Goal: Task Accomplishment & Management: Manage account settings

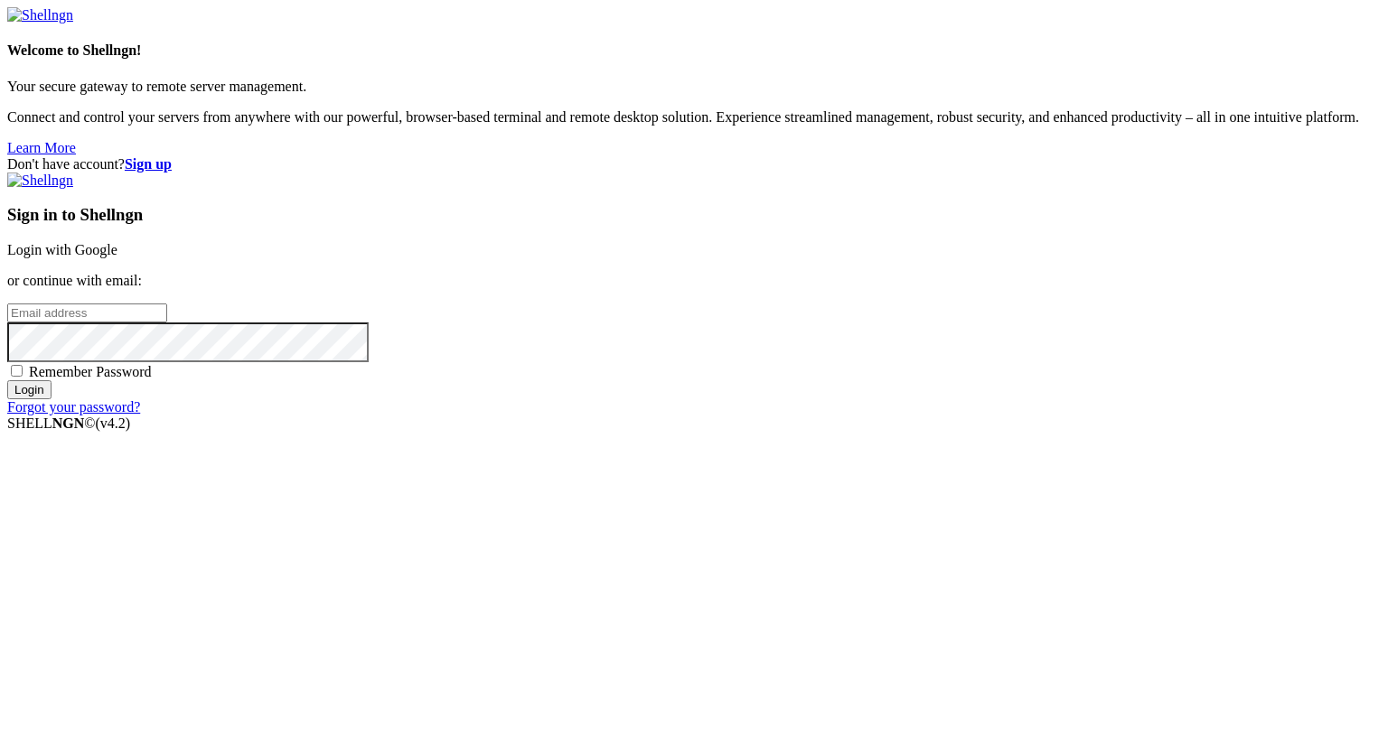
click at [117, 257] on link "Login with Google" at bounding box center [62, 249] width 110 height 15
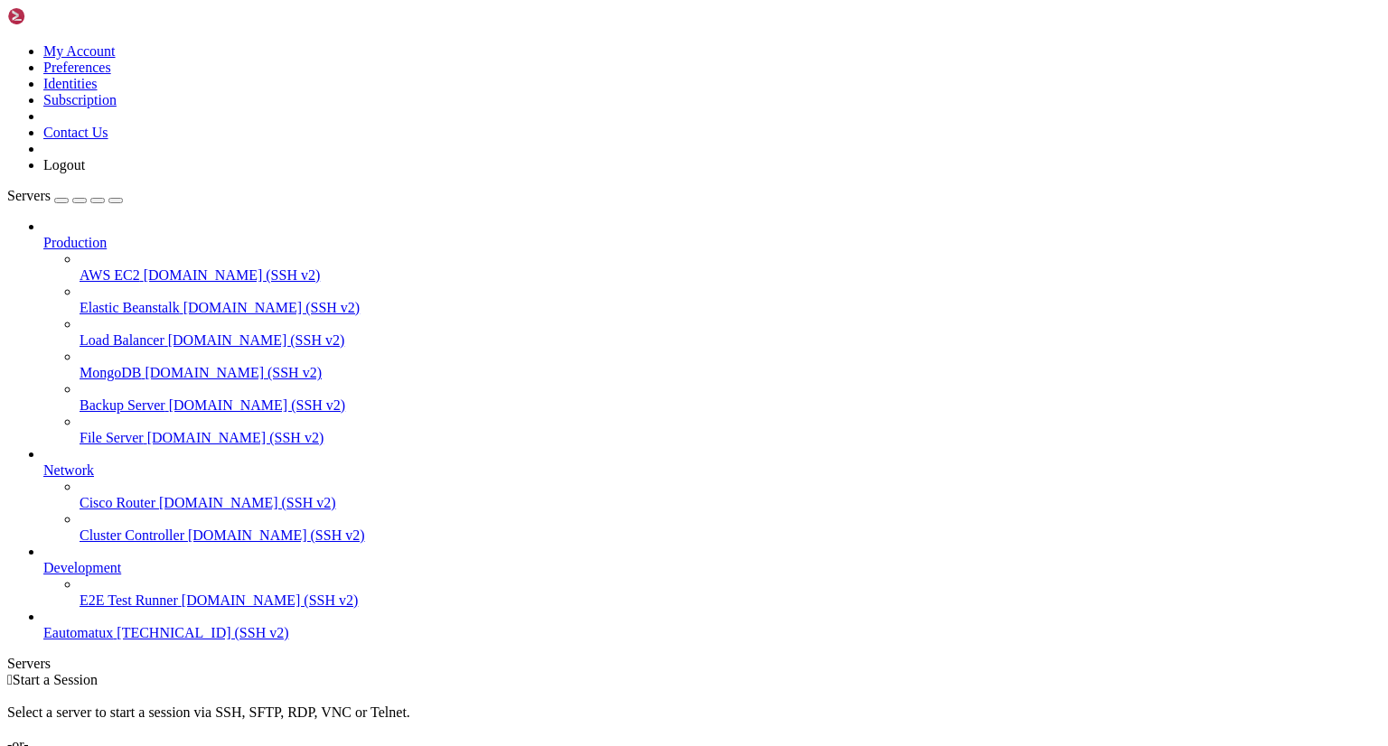
click at [113, 640] on span "Eautomatux" at bounding box center [78, 632] width 70 height 15
click at [139, 641] on link "Eautomatux [TECHNICAL_ID] (SSH v2)" at bounding box center [711, 633] width 1337 height 16
click at [113, 640] on span "Eautomatux" at bounding box center [78, 632] width 70 height 15
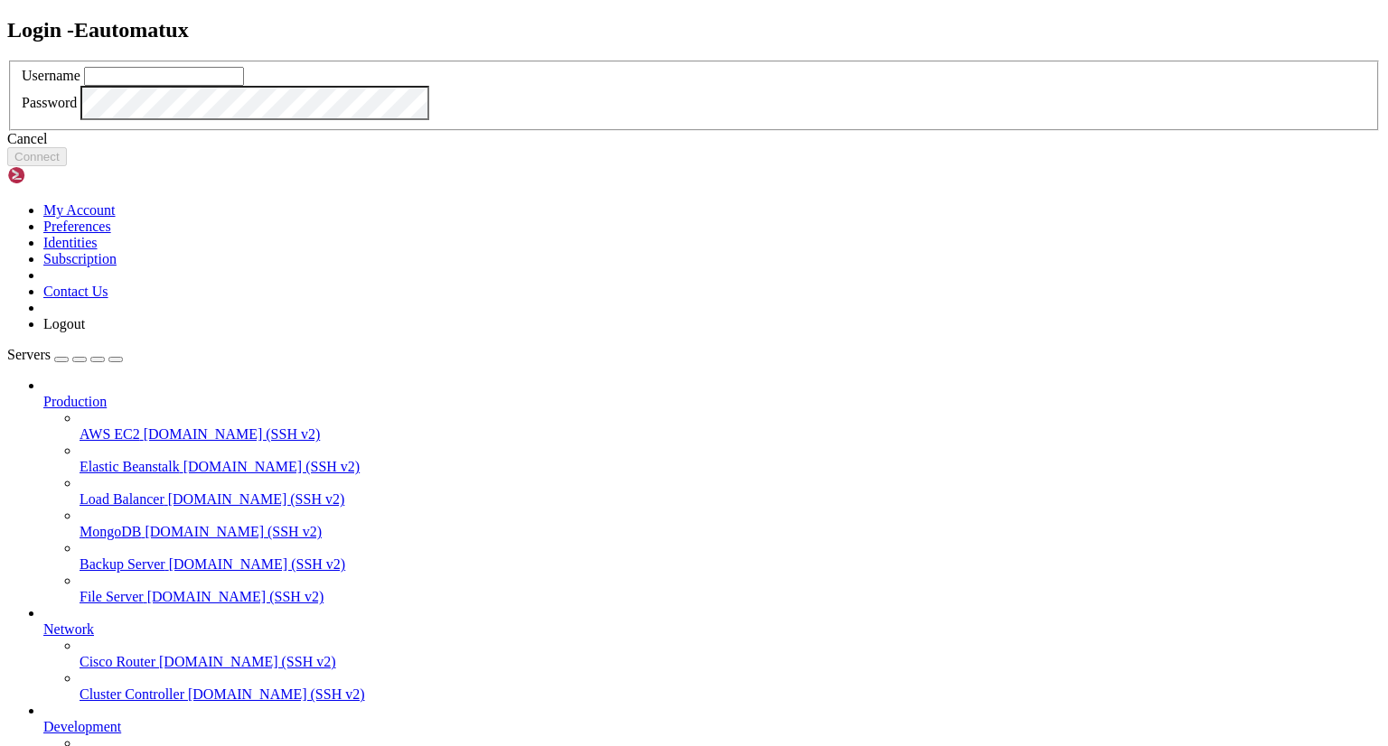
type input "leca"
click at [67, 166] on button "Connect" at bounding box center [37, 156] width 60 height 19
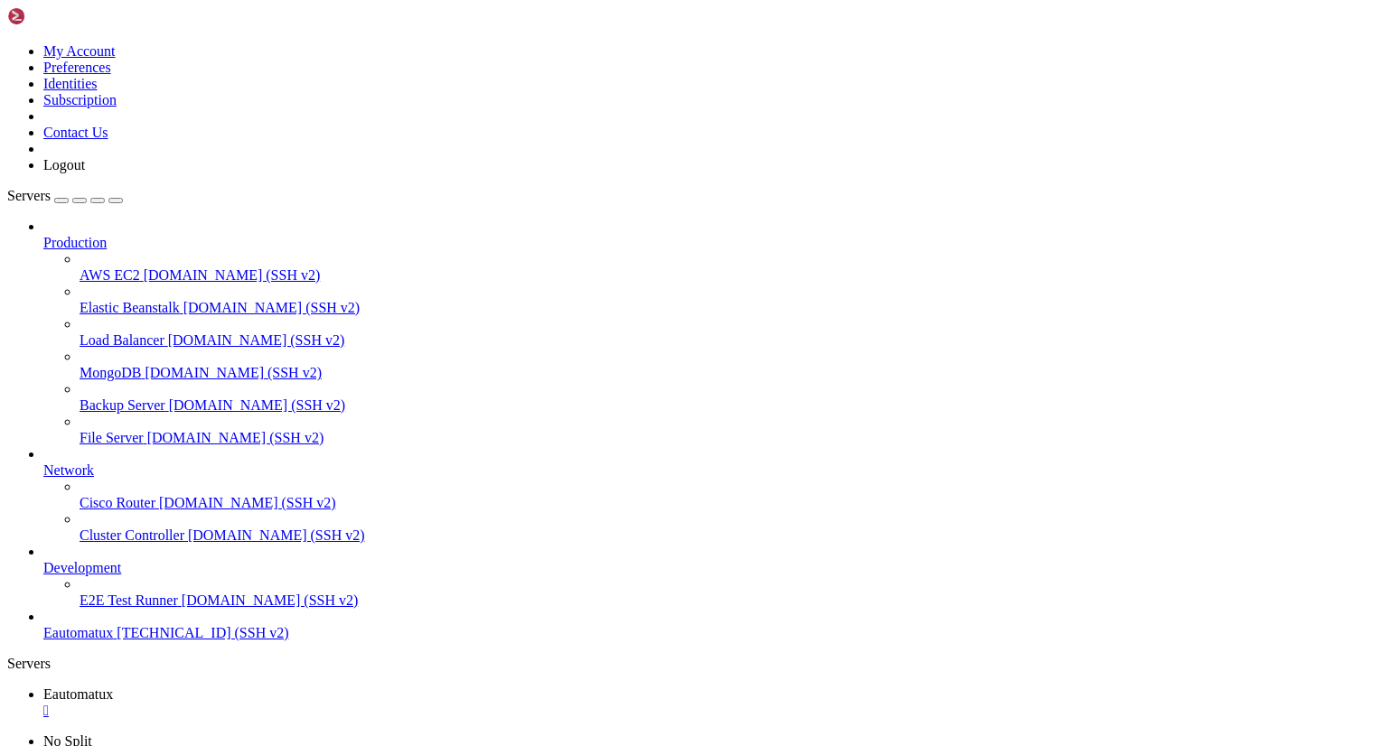
scroll to position [3532, 0]
click at [42, 188] on span "Servers" at bounding box center [28, 195] width 43 height 15
click at [61, 201] on div "button" at bounding box center [61, 201] width 0 height 0
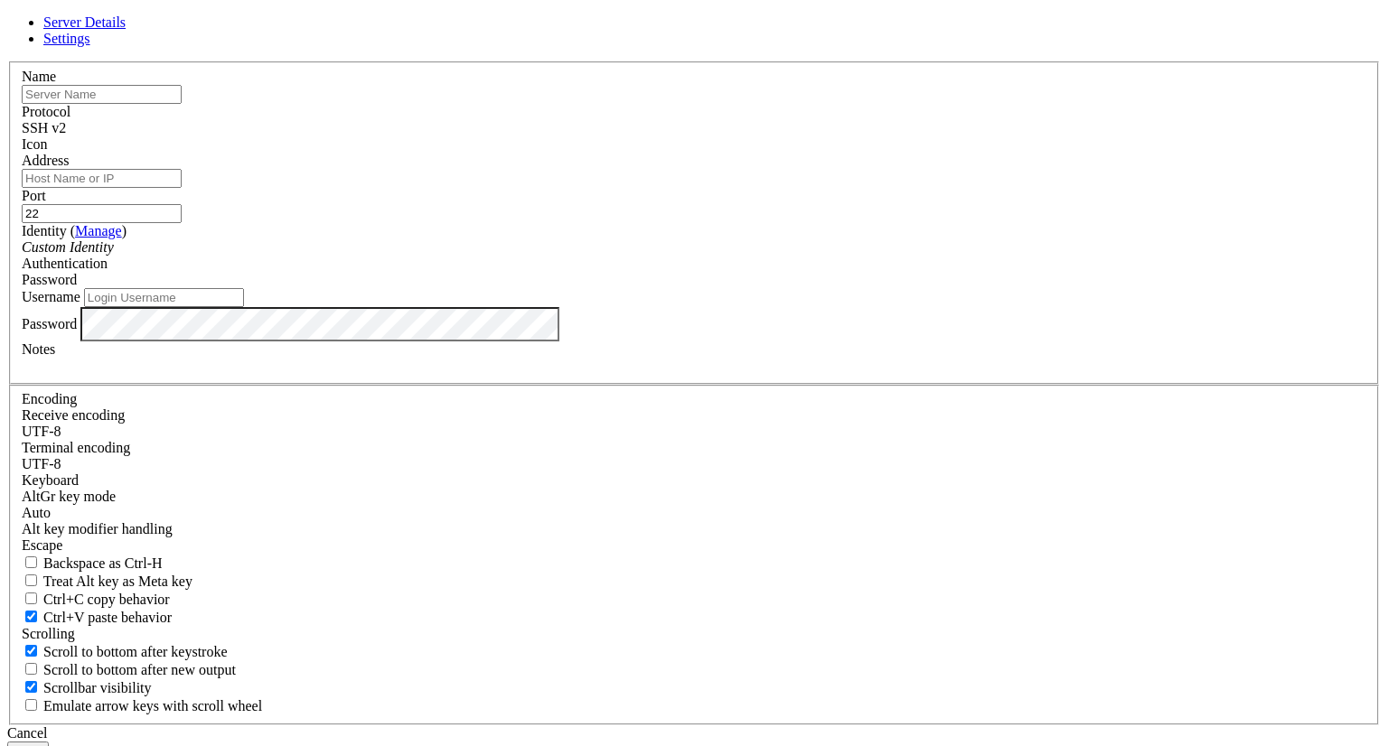
click at [182, 104] on input "text" at bounding box center [102, 94] width 160 height 19
type input "Asterux"
click at [182, 188] on input "Address" at bounding box center [102, 178] width 160 height 19
type input "[TECHNICAL_ID]"
click at [49, 742] on button "Save" at bounding box center [28, 751] width 42 height 19
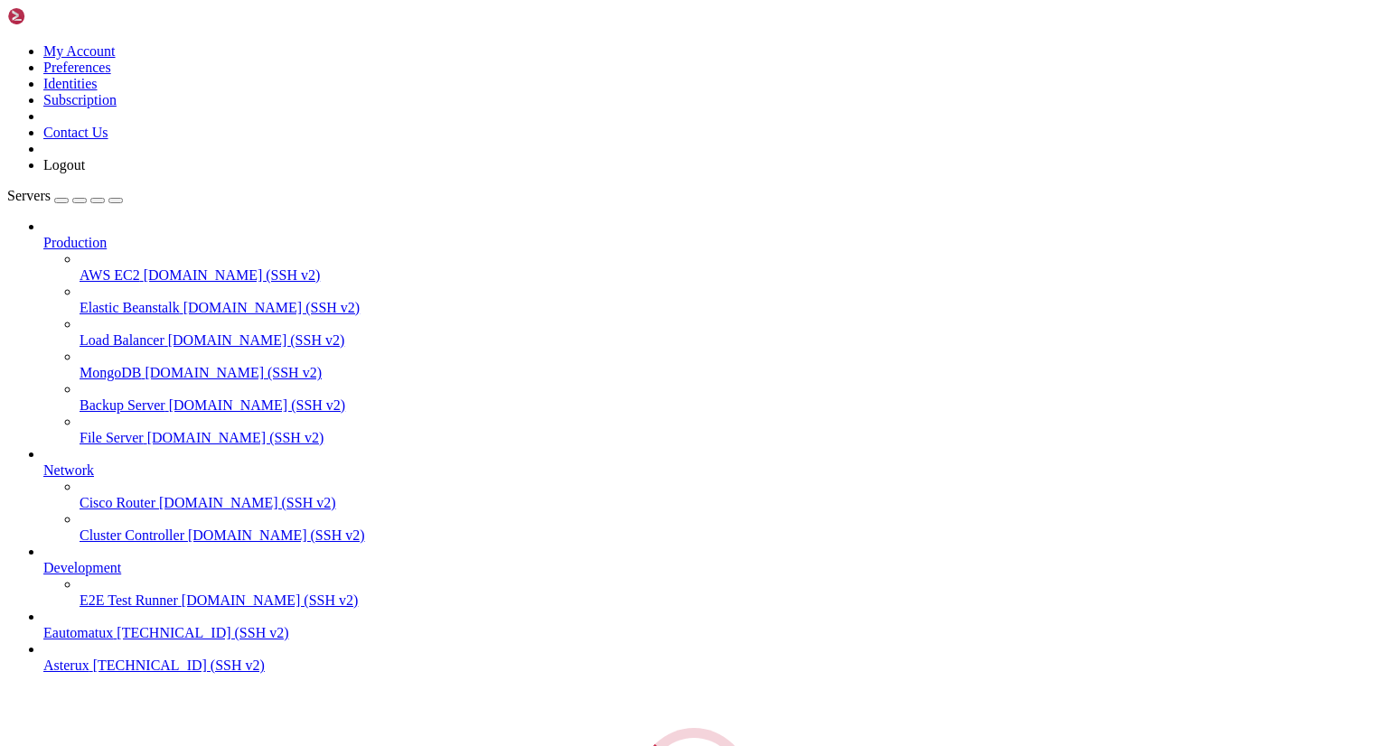
scroll to position [31, 0]
click at [89, 673] on span "Asterux" at bounding box center [66, 665] width 46 height 15
click at [116, 674] on link "Asterux [TECHNICAL_ID] (SSH v2)" at bounding box center [711, 666] width 1337 height 16
click at [89, 673] on span "Asterux" at bounding box center [66, 665] width 46 height 15
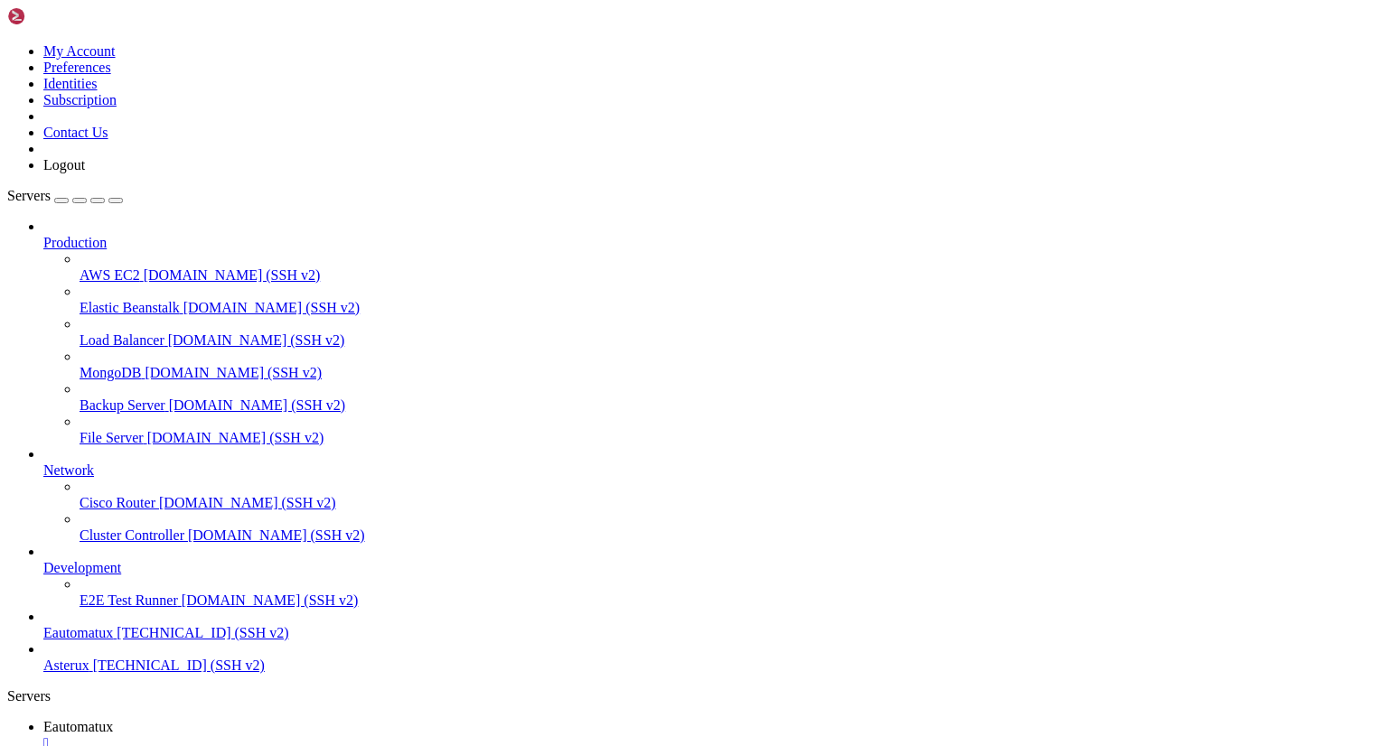
scroll to position [0, 0]
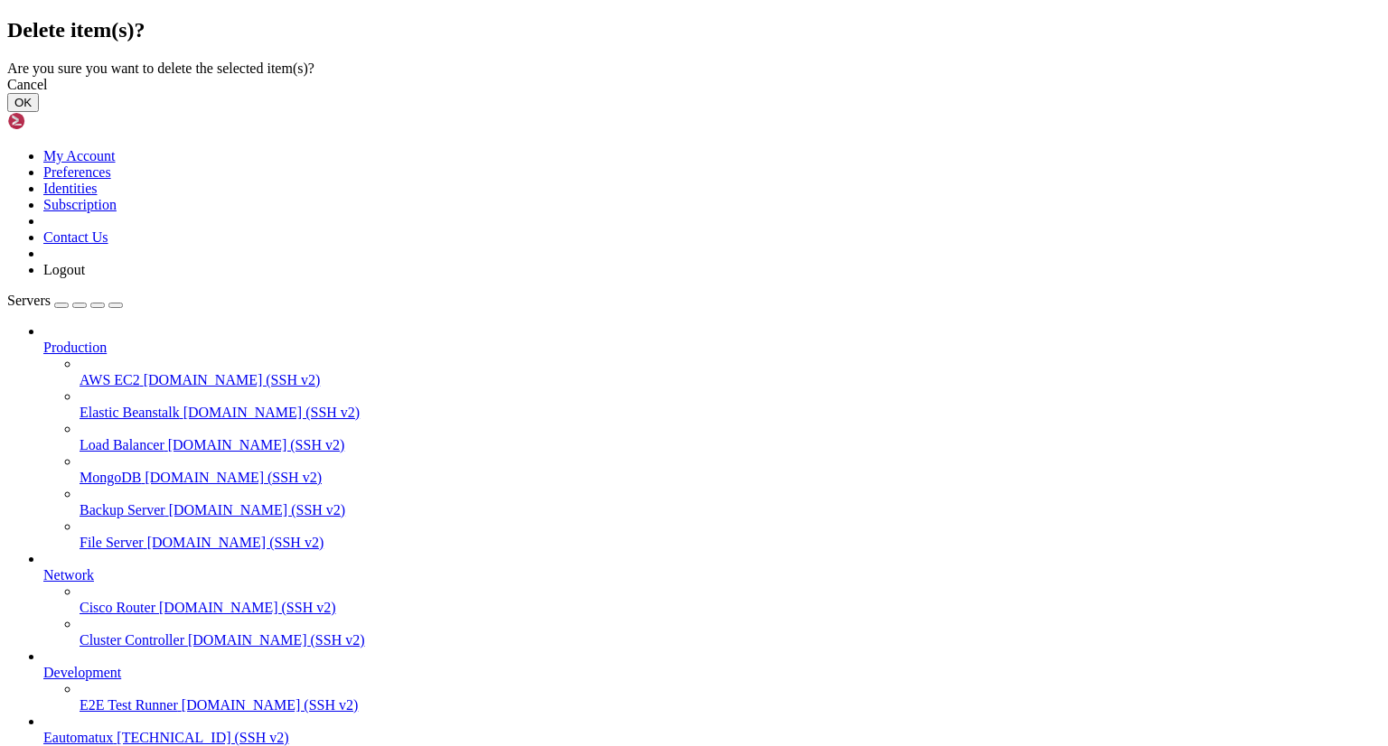
click at [39, 112] on button "OK" at bounding box center [23, 102] width 32 height 19
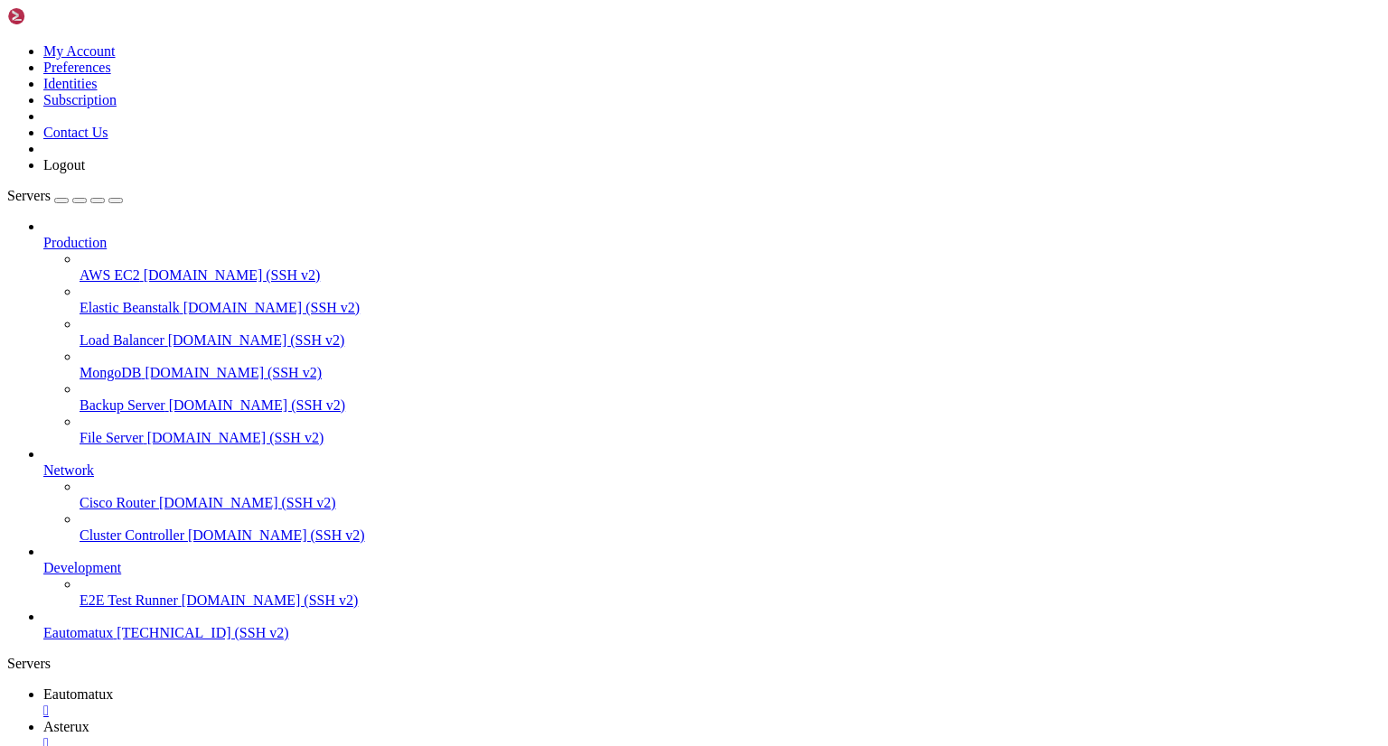
click at [113, 687] on span "Eautomatux" at bounding box center [78, 694] width 70 height 15
click at [444, 735] on div "" at bounding box center [711, 743] width 1337 height 16
click at [7, 43] on icon at bounding box center [7, 43] width 0 height 0
click at [85, 173] on link "Logout" at bounding box center [64, 164] width 42 height 15
